Goal: Information Seeking & Learning: Learn about a topic

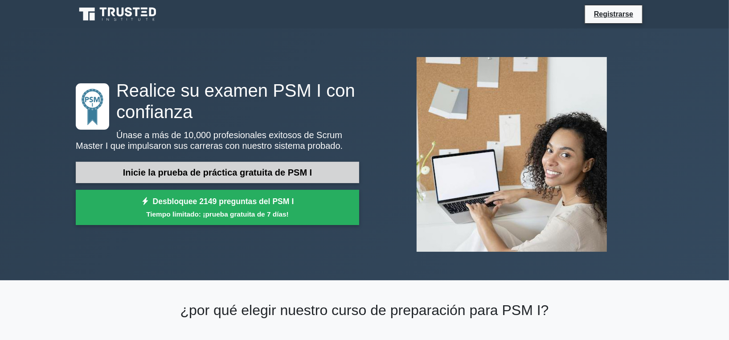
click at [275, 165] on link "Inicie la prueba de práctica gratuita de PSM I" at bounding box center [217, 172] width 283 height 21
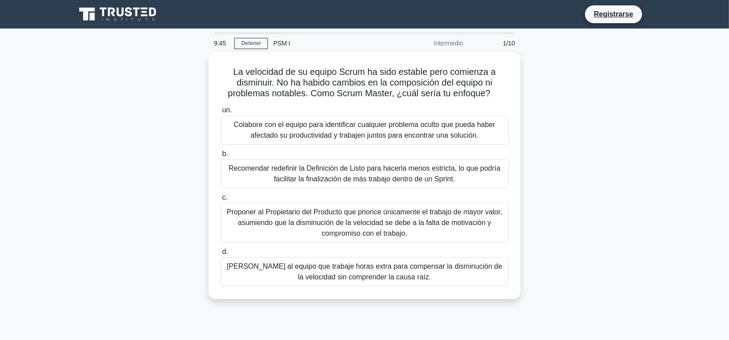
click at [537, 113] on div "La velocidad de su equipo Scrum ha sido estable pero comienza a disminuir. No h…" at bounding box center [364, 181] width 588 height 258
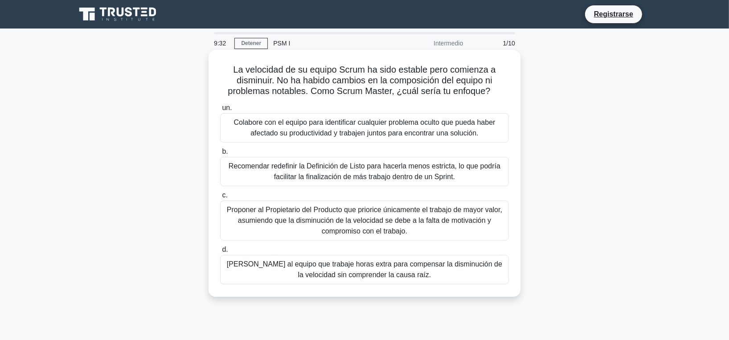
click at [367, 125] on div "Colabore con el equipo para identificar cualquier problema oculto que pueda hab…" at bounding box center [364, 127] width 289 height 29
click at [220, 111] on input "un. Colabore con el equipo para identificar cualquier problema oculto que pueda…" at bounding box center [220, 108] width 0 height 6
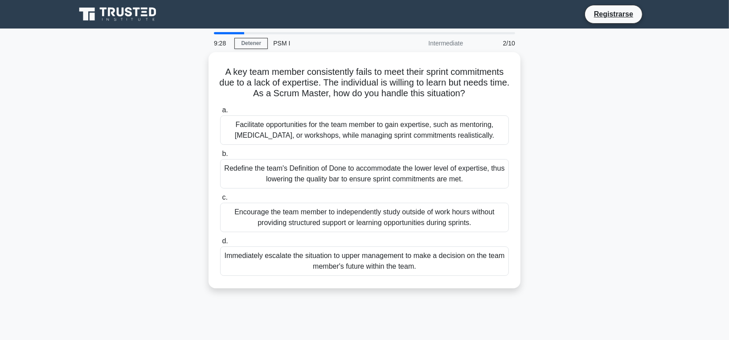
click at [537, 139] on div "A key team member consistently fails to meet their sprint commitments due to a …" at bounding box center [364, 175] width 588 height 247
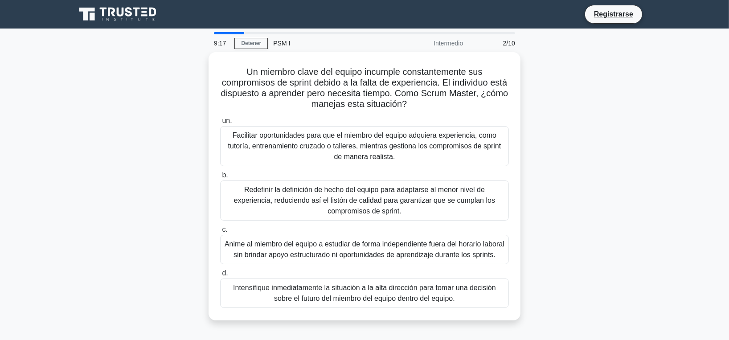
click at [657, 203] on div "Un miembro clave del equipo incumple constantemente sus compromisos de sprint d…" at bounding box center [364, 191] width 588 height 279
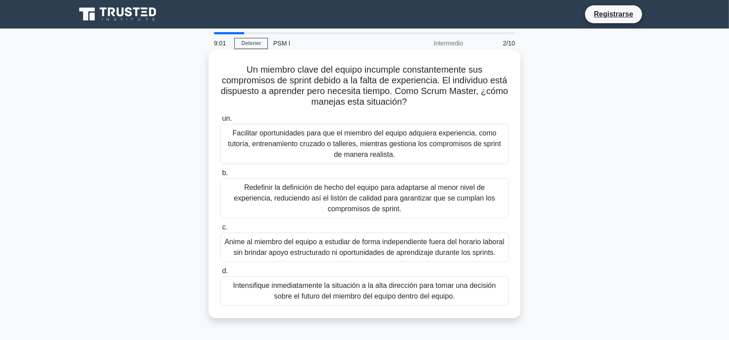
click at [467, 129] on div "Facilitar oportunidades para que el miembro del equipo adquiera experiencia, co…" at bounding box center [364, 144] width 289 height 40
click at [220, 122] on input "un. Facilitar oportunidades para que el miembro del equipo adquiera experiencia…" at bounding box center [220, 119] width 0 height 6
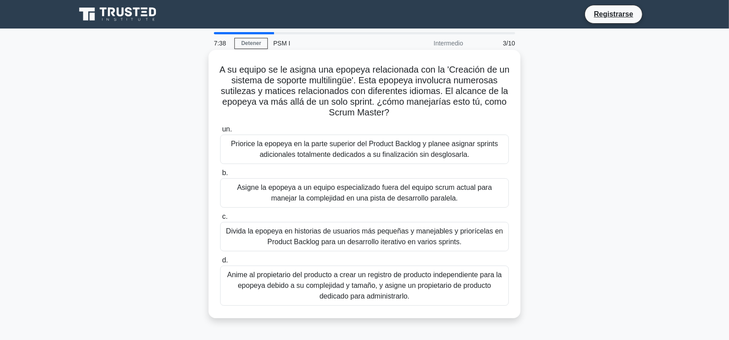
click at [461, 154] on div "Priorice la epopeya en la parte superior del Product Backlog y planee asignar s…" at bounding box center [364, 149] width 289 height 29
click at [220, 132] on input "un. Priorice la epopeya en la parte superior del Product Backlog y planee asign…" at bounding box center [220, 130] width 0 height 6
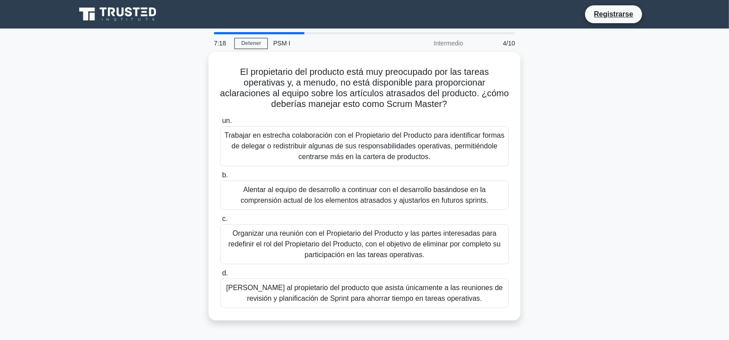
drag, startPoint x: 692, startPoint y: 134, endPoint x: 172, endPoint y: 156, distance: 521.0
click at [172, 156] on div "El propietario del producto está muy preocupado por las tareas operativas y, a …" at bounding box center [364, 191] width 588 height 279
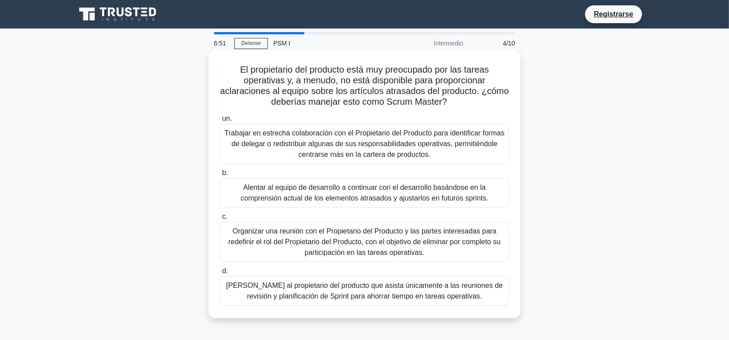
click at [321, 134] on div "Trabajar en estrecha colaboración con el Propietario del Producto para identifi…" at bounding box center [364, 144] width 289 height 40
click at [220, 122] on input "un. Trabajar en estrecha colaboración con el Propietario del Producto para iden…" at bounding box center [220, 119] width 0 height 6
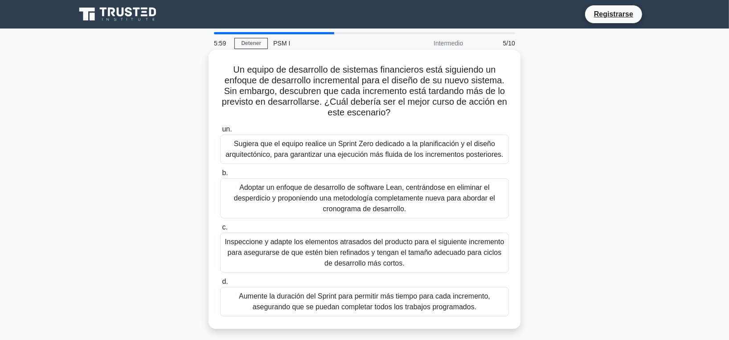
click at [355, 301] on div "Aumente la duración del Sprint para permitir más tiempo para cada incremento, a…" at bounding box center [364, 301] width 289 height 29
click at [220, 285] on input "d. Aumente la duración del Sprint para permitir más tiempo para cada incremento…" at bounding box center [220, 282] width 0 height 6
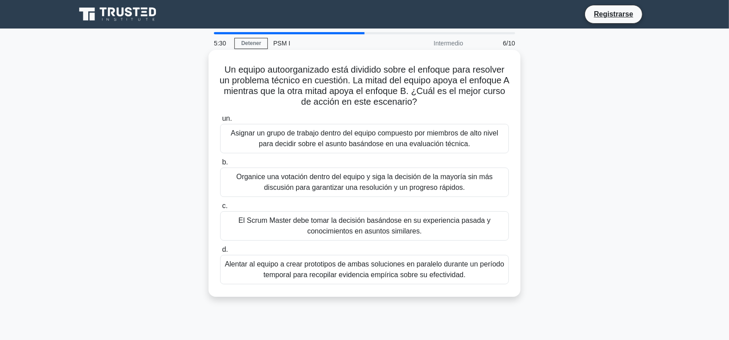
click at [415, 225] on div "El Scrum Master debe tomar la decisión basándose en su experiencia pasada y con…" at bounding box center [364, 225] width 289 height 29
click at [220, 209] on input "c. El Scrum Master debe tomar la decisión basándose en su experiencia pasada y …" at bounding box center [220, 206] width 0 height 6
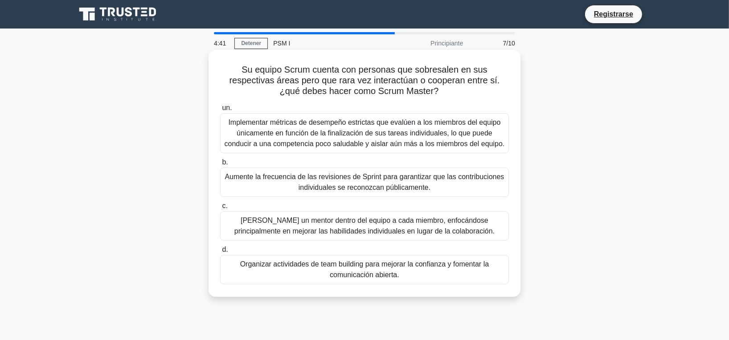
click at [417, 185] on div "Aumente la frecuencia de las revisiones de Sprint para garantizar que las contr…" at bounding box center [364, 182] width 289 height 29
click at [220, 165] on input "b. Aumente la frecuencia de las revisiones de Sprint para garantizar que las co…" at bounding box center [220, 163] width 0 height 6
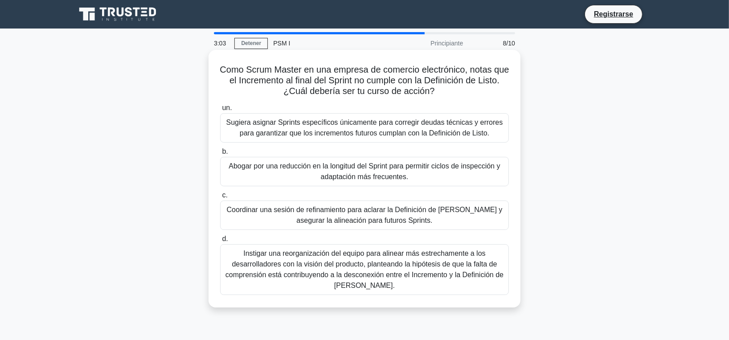
click at [353, 282] on div "Instigar una reorganización del equipo para alinear más estrechamente a los des…" at bounding box center [364, 269] width 289 height 51
click at [220, 242] on input "d. Instigar una reorganización del equipo para alinear más estrechamente a los …" at bounding box center [220, 239] width 0 height 6
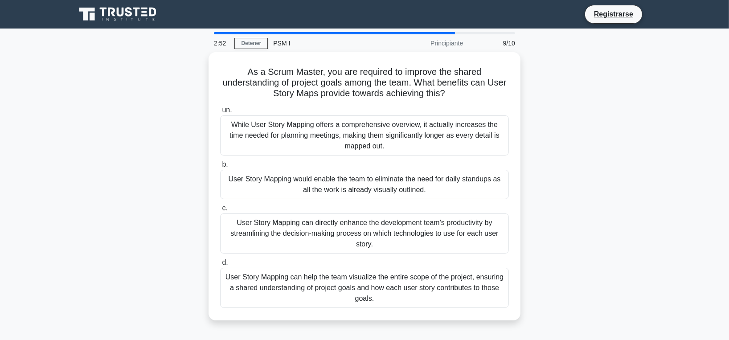
click at [567, 222] on div "As a Scrum Master, you are required to improve the shared understanding of proj…" at bounding box center [364, 191] width 588 height 279
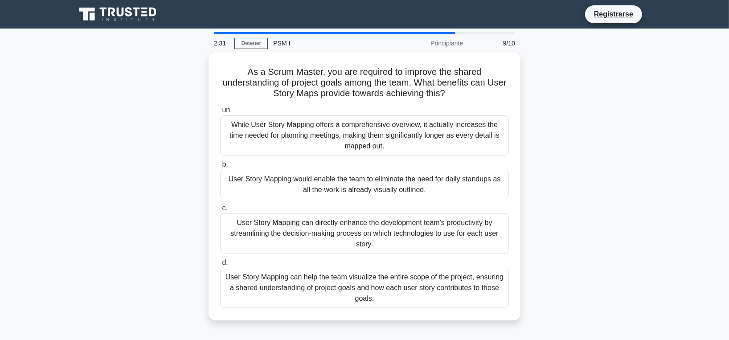
click at [624, 184] on div "As a Scrum Master, you are required to improve the shared understanding of proj…" at bounding box center [364, 191] width 588 height 279
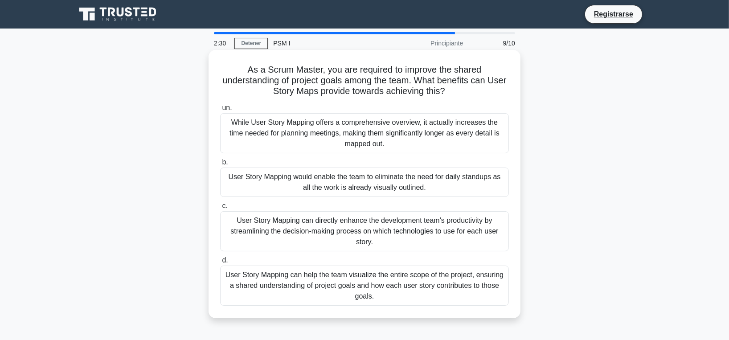
click at [357, 138] on div "While User Story Mapping offers a comprehensive overview, it actually increases…" at bounding box center [364, 133] width 289 height 40
click at [220, 111] on input "un. While User Story Mapping offers a comprehensive overview, it actually incre…" at bounding box center [220, 108] width 0 height 6
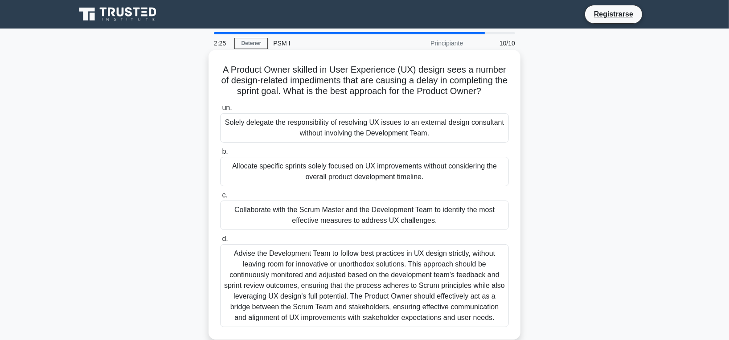
click at [369, 282] on div "Advise the Development Team to follow best practices in UX design strictly, wit…" at bounding box center [364, 285] width 289 height 83
click at [220, 242] on input "d. Advise the Development Team to follow best practices in UX design strictly, …" at bounding box center [220, 239] width 0 height 6
